Goal: Information Seeking & Learning: Find specific fact

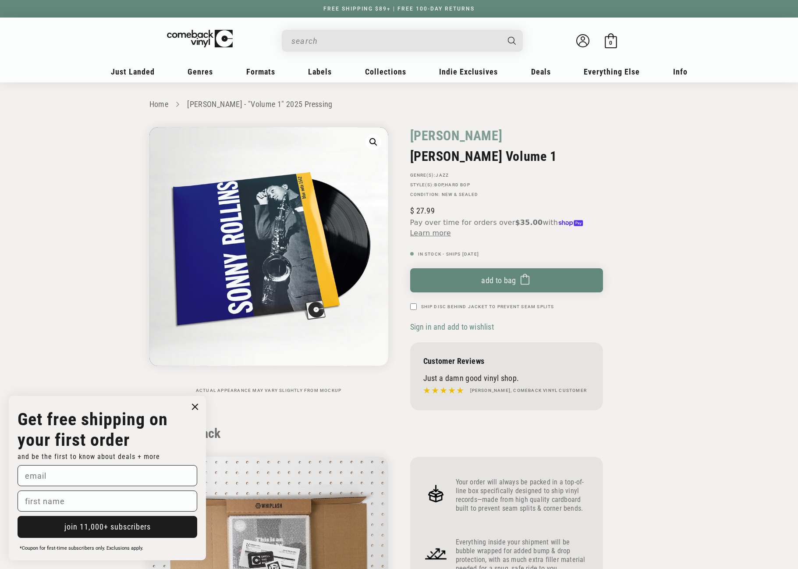
scroll to position [876, 0]
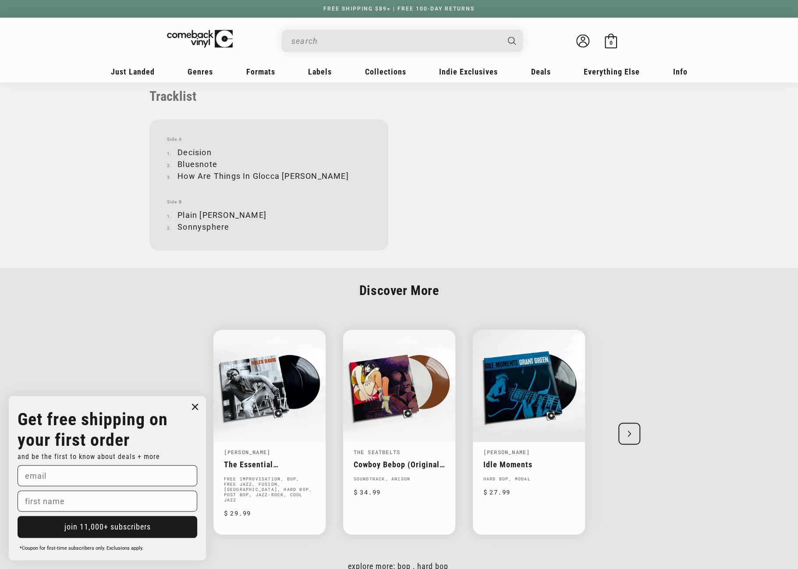
click at [348, 43] on input "When autocomplete results are available use up and down arrows to review and en…" at bounding box center [395, 41] width 208 height 18
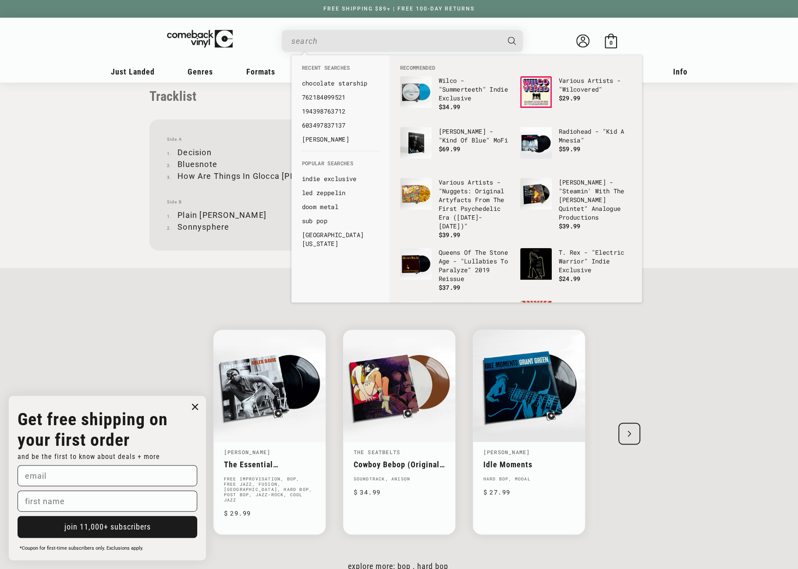
paste input "602507440435"
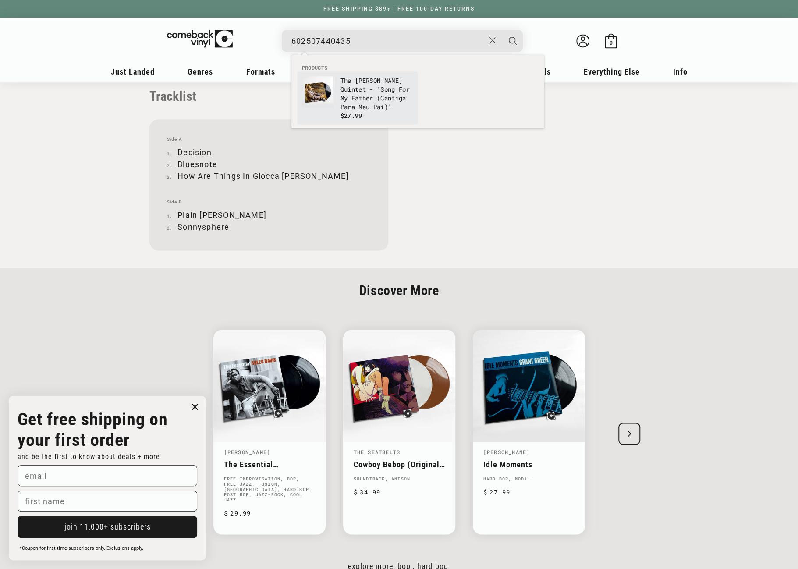
type input "602507440435"
click at [372, 97] on p "The [PERSON_NAME] Quintet - "Song For My Father (Cantiga Para Meu Pai)"" at bounding box center [376, 93] width 73 height 35
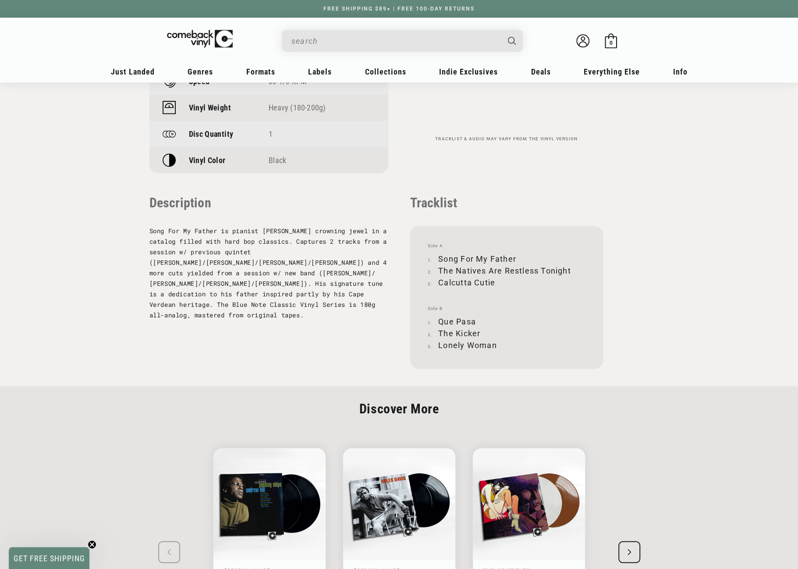
scroll to position [798, 0]
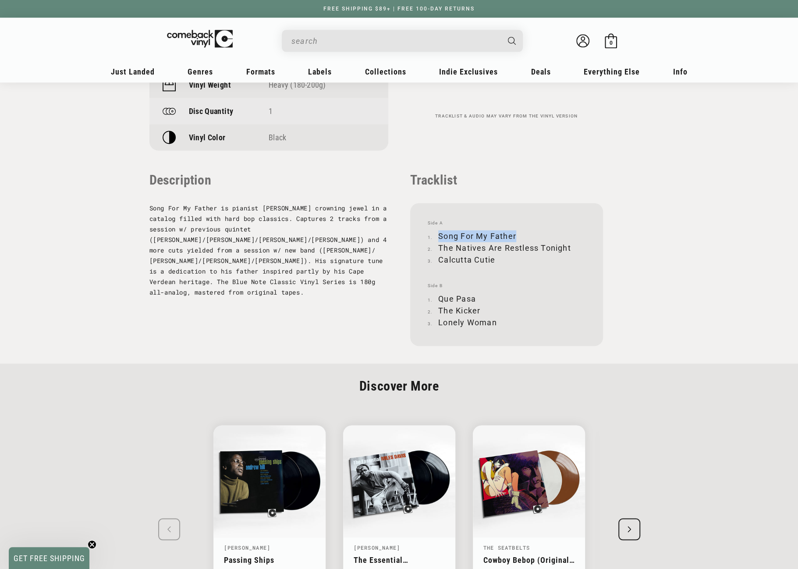
drag, startPoint x: 439, startPoint y: 234, endPoint x: 514, endPoint y: 232, distance: 75.8
click at [514, 232] on li "Song For My Father" at bounding box center [507, 236] width 158 height 12
copy li "Song For My Father"
drag, startPoint x: 439, startPoint y: 246, endPoint x: 571, endPoint y: 245, distance: 132.3
click at [571, 245] on li "The Natives Are Restless Tonight" at bounding box center [507, 248] width 158 height 12
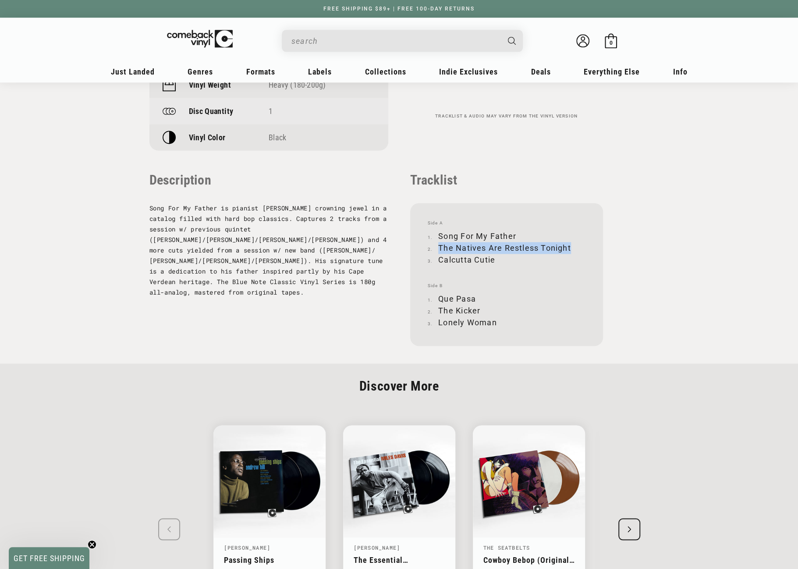
copy li "The Natives Are Restless Tonight"
drag, startPoint x: 439, startPoint y: 258, endPoint x: 493, endPoint y: 259, distance: 54.4
click at [493, 259] on li "Calcutta Cutie" at bounding box center [507, 260] width 158 height 12
copy li "Calcutta Cutie"
drag, startPoint x: 439, startPoint y: 298, endPoint x: 474, endPoint y: 298, distance: 35.1
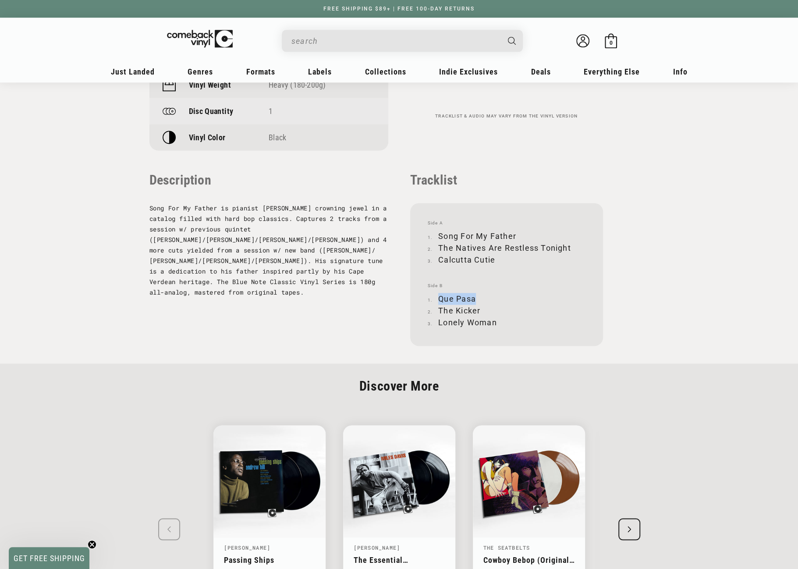
click at [474, 298] on li "Que Pasa" at bounding box center [507, 299] width 158 height 12
copy li "Que Pasa"
drag, startPoint x: 440, startPoint y: 308, endPoint x: 483, endPoint y: 309, distance: 43.4
click at [483, 309] on li "The Kicker" at bounding box center [507, 311] width 158 height 12
copy li "The Kicker"
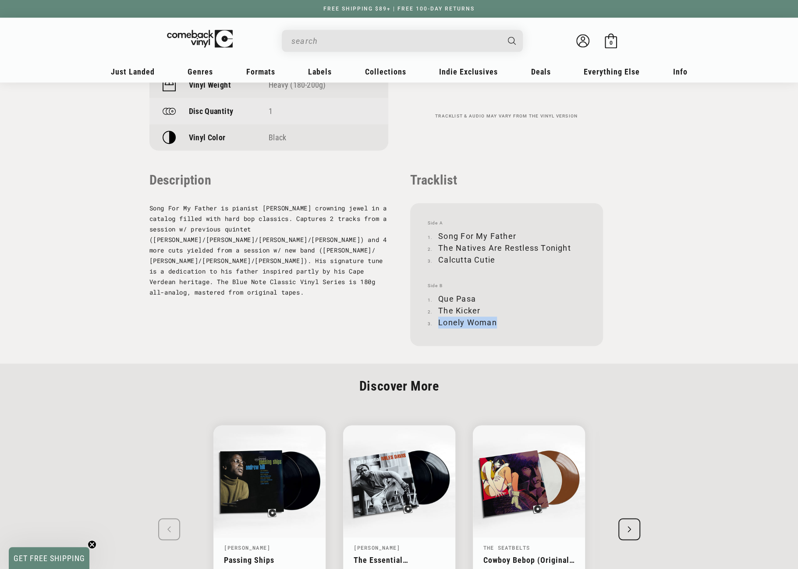
drag, startPoint x: 439, startPoint y: 322, endPoint x: 496, endPoint y: 324, distance: 57.0
click at [496, 324] on li "Lonely Woman" at bounding box center [507, 322] width 158 height 12
copy li "Lonely Woman"
